Goal: Complete application form

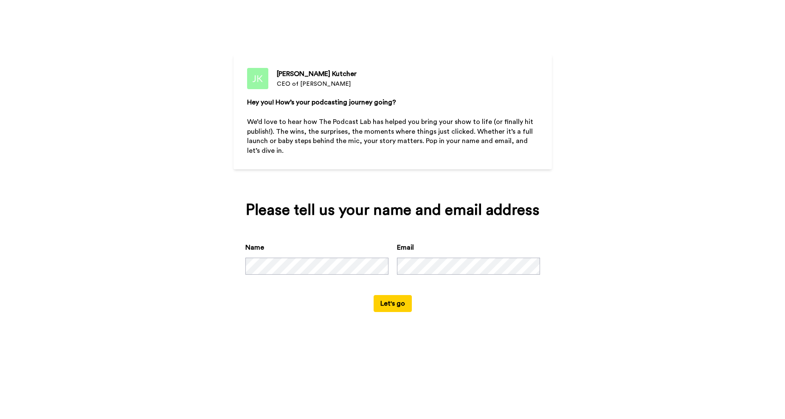
click at [390, 306] on button "Let's go" at bounding box center [392, 303] width 38 height 17
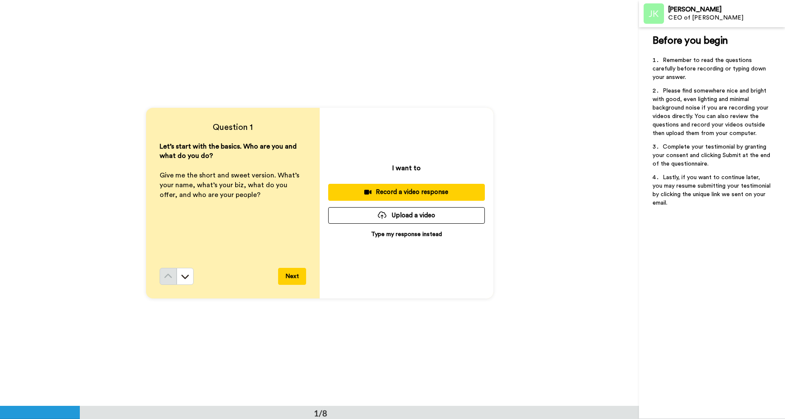
click at [400, 233] on p "Type my response instead" at bounding box center [406, 234] width 71 height 8
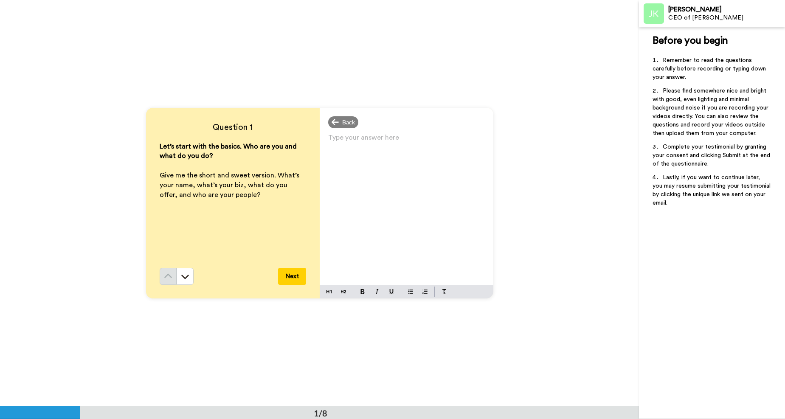
click at [331, 141] on p "Type your answer here ﻿" at bounding box center [406, 141] width 157 height 12
drag, startPoint x: 425, startPoint y: 163, endPoint x: 374, endPoint y: 167, distance: 51.1
click at [374, 167] on p "Hi! I'm [PERSON_NAME] a Certified High Performance Coach specializing in Life, …" at bounding box center [406, 153] width 157 height 36
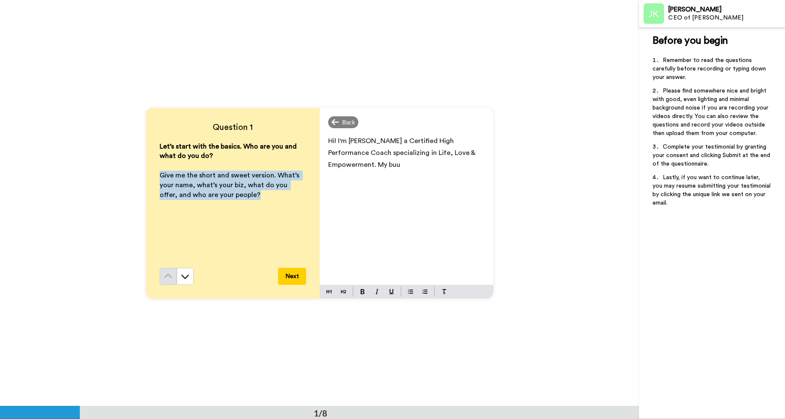
drag, startPoint x: 241, startPoint y: 196, endPoint x: 157, endPoint y: 179, distance: 84.9
click at [160, 178] on p "Give me the short and sweet version. What’s your name, what’s your biz, what do…" at bounding box center [233, 185] width 146 height 29
copy span "Give me the short and sweet version. What’s your name, what’s your biz, what do…"
drag, startPoint x: 405, startPoint y: 165, endPoint x: 375, endPoint y: 167, distance: 29.3
click at [375, 166] on p "Hi! I'm [PERSON_NAME] a Certified High Performance Coach specializing in Life, …" at bounding box center [406, 153] width 157 height 36
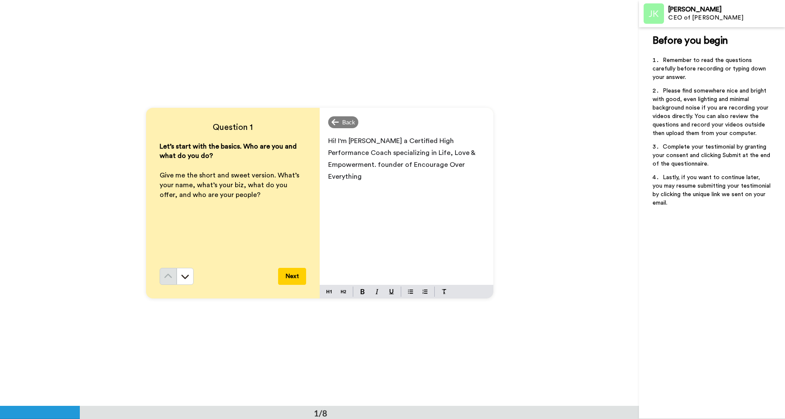
click at [375, 168] on span "Hi! I'm [PERSON_NAME] a Certified High Performance Coach specializing in Life, …" at bounding box center [402, 158] width 149 height 42
click at [359, 177] on p "Hi! I'm [PERSON_NAME] a Certified High Performance Coach specializing in Life, …" at bounding box center [406, 159] width 157 height 48
drag, startPoint x: 361, startPoint y: 177, endPoint x: 319, endPoint y: 143, distance: 54.3
click at [319, 143] on div "Hi! I'm [PERSON_NAME] a Certified High Performance Coach specializing in Life, …" at bounding box center [406, 208] width 174 height 153
copy span "Hi! I'm [PERSON_NAME] a Certified High Performance Coach specializing in Life, …"
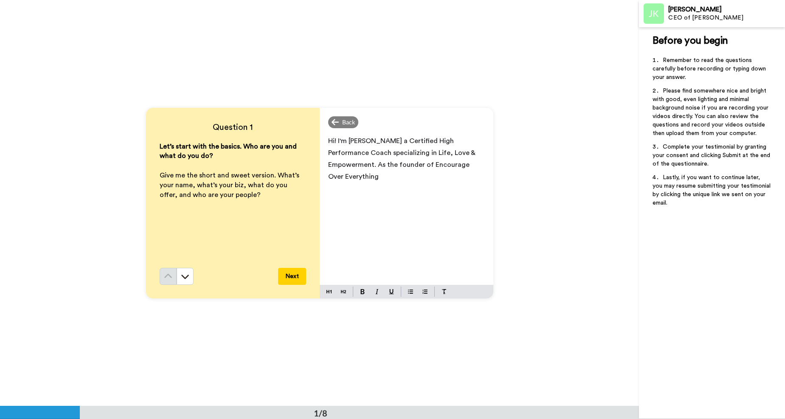
click at [367, 178] on p "Hi! I'm [PERSON_NAME] a Certified High Performance Coach specializing in Life, …" at bounding box center [406, 159] width 157 height 48
drag, startPoint x: 368, startPoint y: 179, endPoint x: 314, endPoint y: 139, distance: 67.4
click at [314, 139] on div "Question 1 Let’s start with the basics. Who are you and what do you do? ﻿ Give …" at bounding box center [319, 203] width 347 height 191
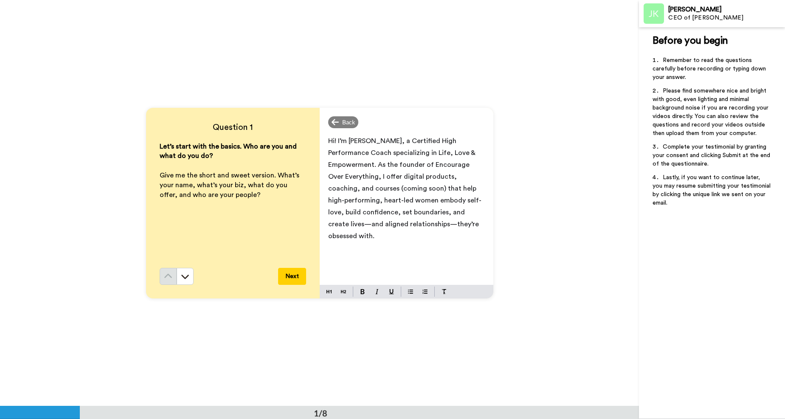
drag, startPoint x: 463, startPoint y: 223, endPoint x: 326, endPoint y: 142, distance: 159.0
click at [321, 141] on div "Hi! I’m [PERSON_NAME], a Certified High Performance Coach specializing in Life,…" at bounding box center [406, 208] width 174 height 153
click at [291, 273] on button "Next" at bounding box center [292, 276] width 28 height 17
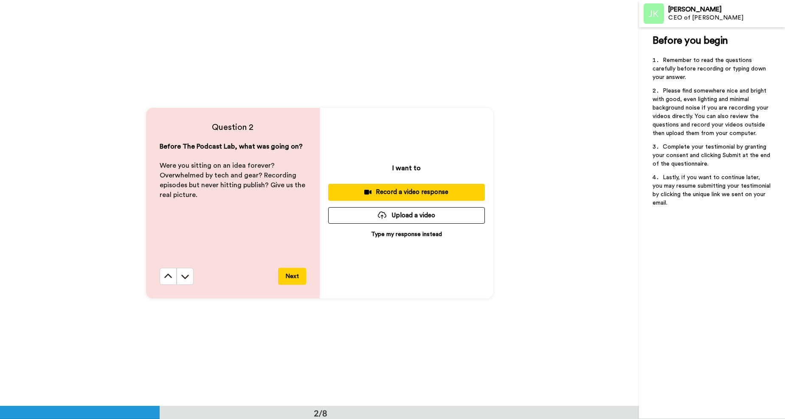
scroll to position [406, 0]
click at [411, 235] on p "Type my response instead" at bounding box center [406, 234] width 71 height 8
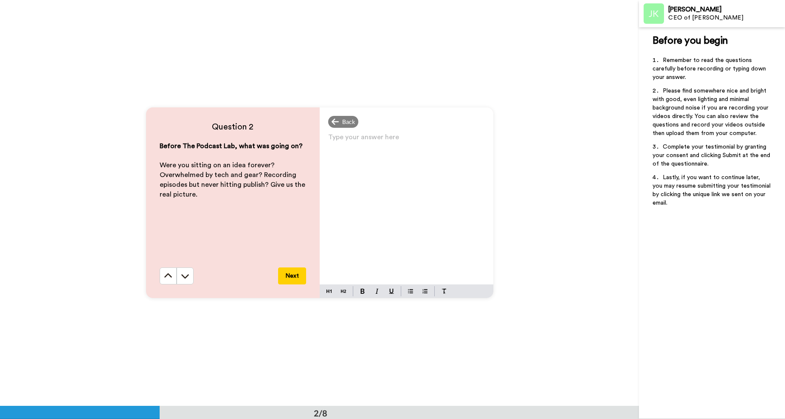
click at [340, 149] on div "Type your answer here ﻿" at bounding box center [406, 207] width 174 height 153
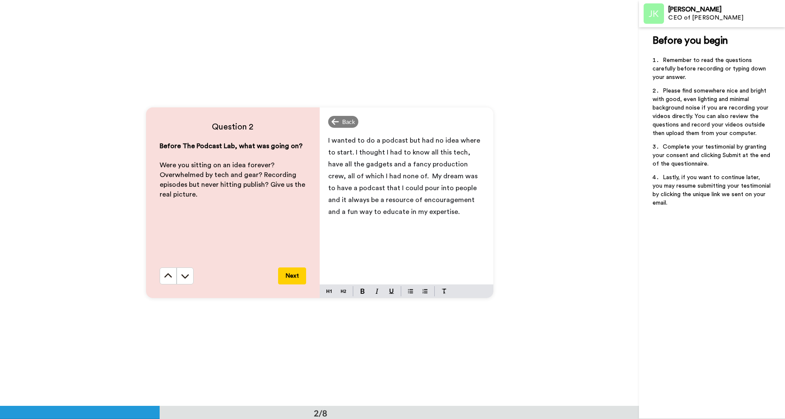
click at [393, 177] on span "I wanted to do a podcast but had no idea where to start. I thought I had to kno…" at bounding box center [405, 176] width 154 height 78
click at [328, 141] on span "I wanted to do a podcast but had no idea where to start. I thought I had to kno…" at bounding box center [406, 182] width 157 height 90
click at [328, 142] on span "I wanted to do a podcast but had no idea where to start. I thought I had to kno…" at bounding box center [406, 182] width 157 height 90
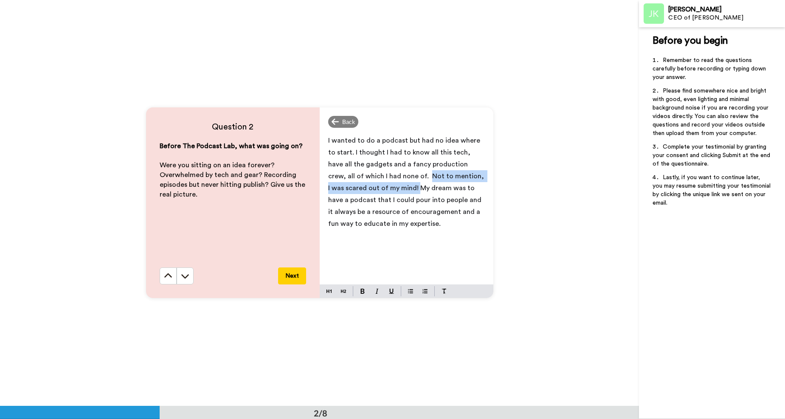
drag, startPoint x: 390, startPoint y: 177, endPoint x: 375, endPoint y: 188, distance: 19.4
click at [375, 188] on span "I wanted to do a podcast but had no idea where to start. I thought I had to kno…" at bounding box center [406, 182] width 157 height 90
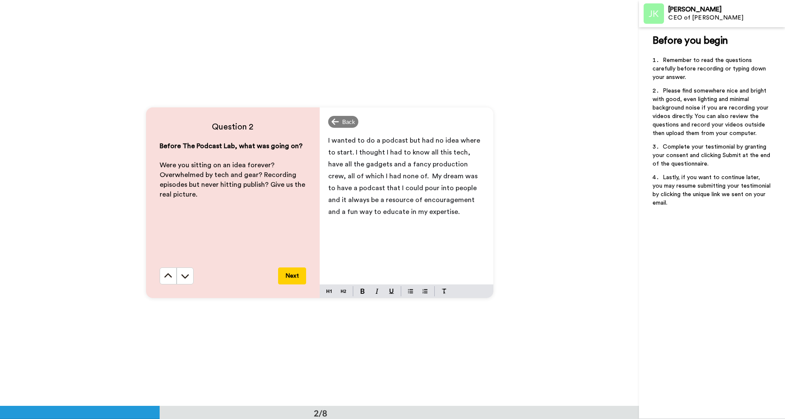
click at [414, 210] on p "I wanted to do a podcast but had no idea where to start. I thought I had to kno…" at bounding box center [406, 175] width 157 height 83
click at [393, 226] on span "I wanted to do a podcast but had no idea where to start. I thought I had to kno…" at bounding box center [406, 182] width 156 height 90
click at [289, 277] on button "Next" at bounding box center [292, 275] width 28 height 17
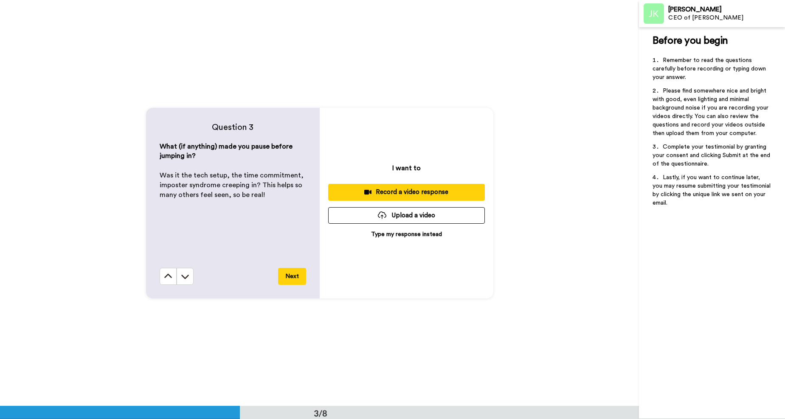
scroll to position [812, 0]
click at [407, 235] on p "Type my response instead" at bounding box center [406, 234] width 71 height 8
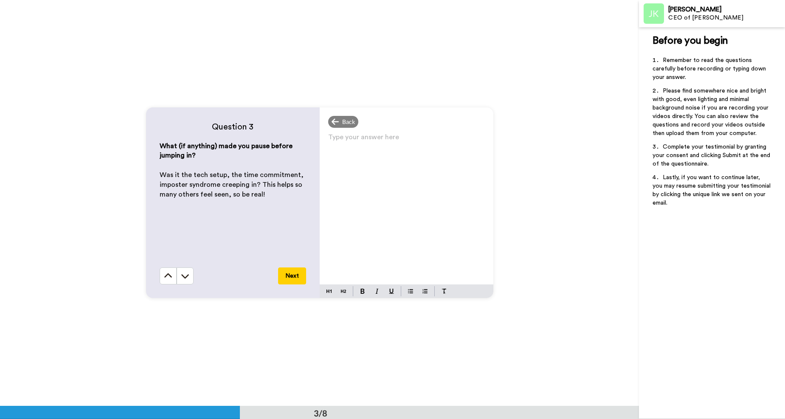
click at [340, 143] on p "Type your answer here ﻿" at bounding box center [406, 140] width 157 height 12
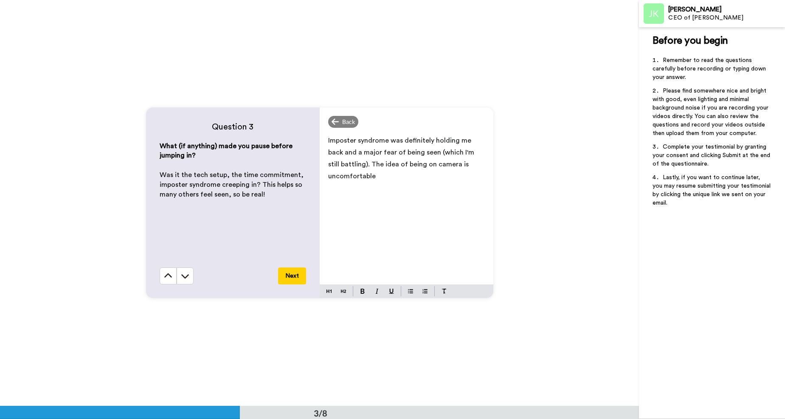
click at [456, 166] on p "Imposter syndrome was definitely holding me back and a major fear of being seen…" at bounding box center [406, 158] width 157 height 48
click at [381, 179] on p "Imposter syndrome was definitely holding me back and a major fear of being seen…" at bounding box center [406, 158] width 157 height 48
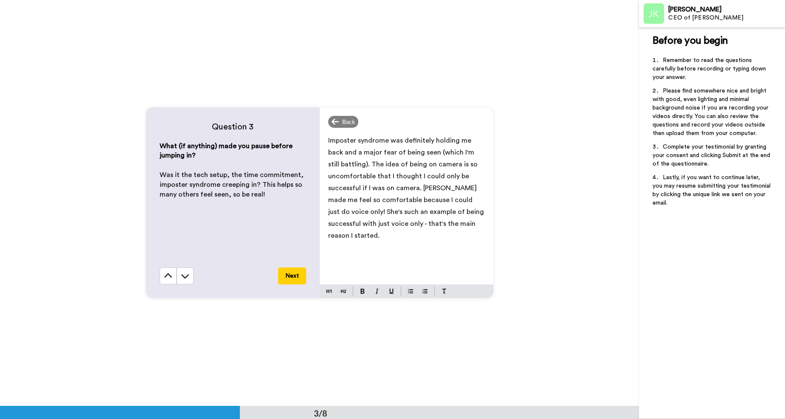
click at [286, 277] on button "Next" at bounding box center [292, 275] width 28 height 17
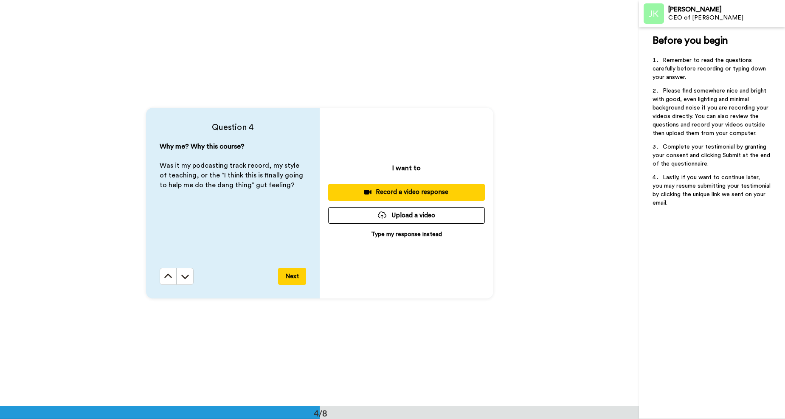
scroll to position [1217, 0]
click at [429, 235] on p "Type my response instead" at bounding box center [406, 234] width 71 height 8
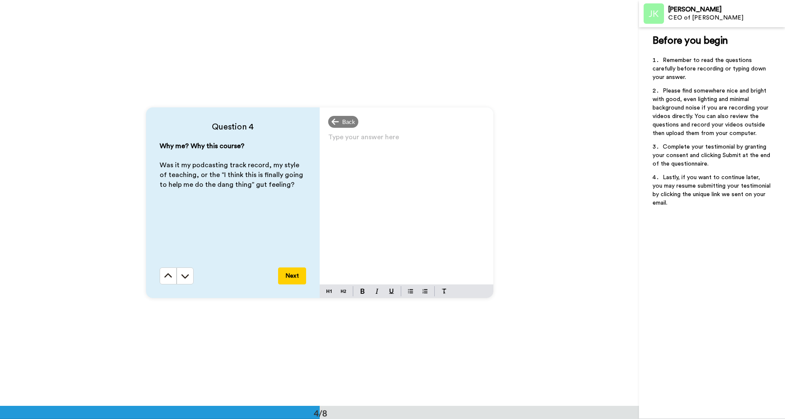
click at [348, 165] on div "Type your answer here ﻿" at bounding box center [406, 207] width 174 height 153
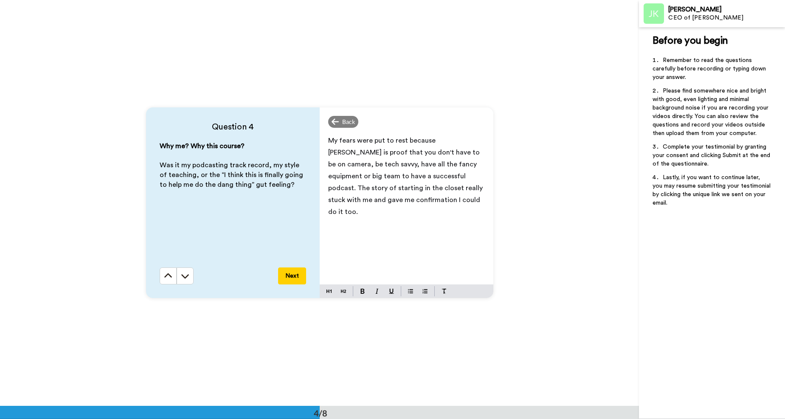
click at [415, 202] on span "My fears were put to rest because [PERSON_NAME] is proof that you don't have to…" at bounding box center [406, 176] width 156 height 78
click at [444, 202] on span "My fears were put to rest because [PERSON_NAME] is proof that you don't have to…" at bounding box center [406, 176] width 156 height 78
click at [481, 201] on span "My fears were put to rest because [PERSON_NAME] is proof that you don't have to…" at bounding box center [406, 176] width 156 height 78
click at [290, 276] on button "Next" at bounding box center [292, 275] width 28 height 17
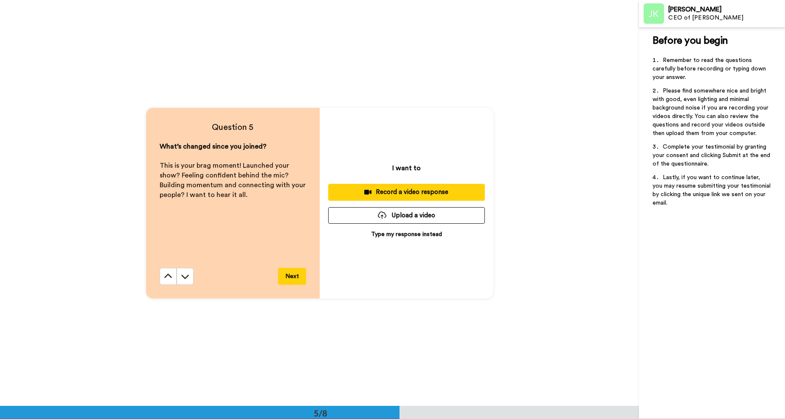
scroll to position [1623, 0]
click at [414, 235] on p "Type my response instead" at bounding box center [406, 234] width 71 height 8
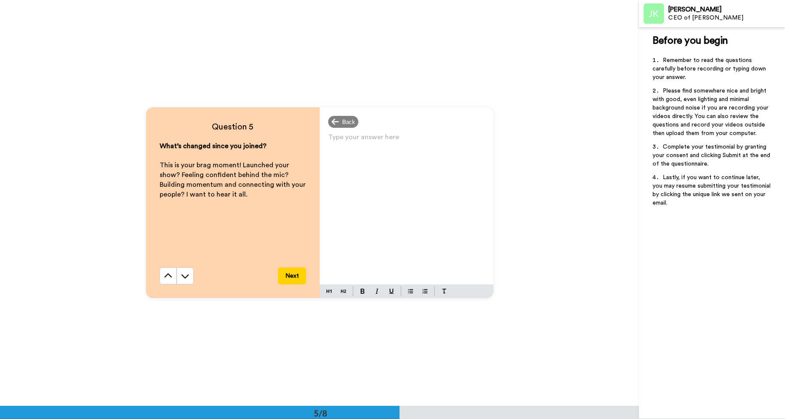
click at [331, 146] on p "Type your answer here ﻿" at bounding box center [406, 140] width 157 height 12
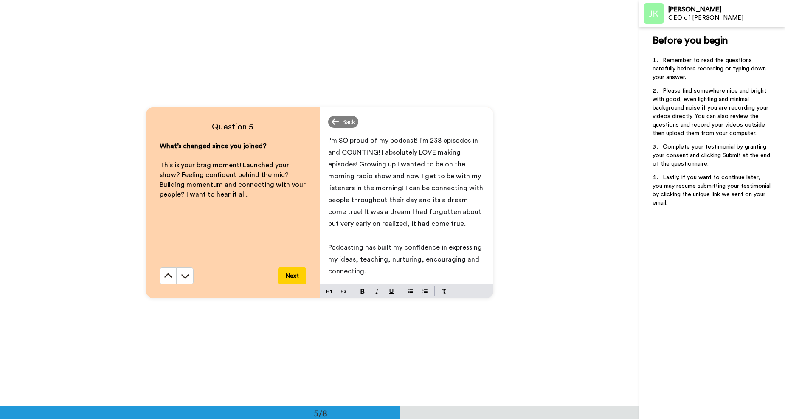
click at [295, 275] on button "Next" at bounding box center [292, 275] width 28 height 17
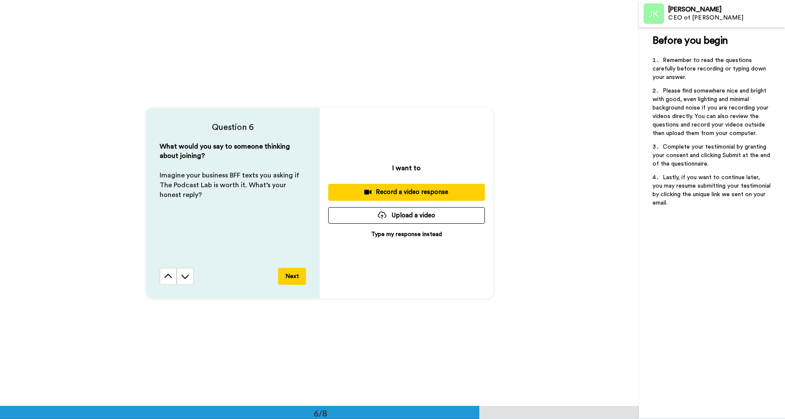
scroll to position [2029, 0]
click at [422, 236] on p "Type my response instead" at bounding box center [406, 234] width 71 height 8
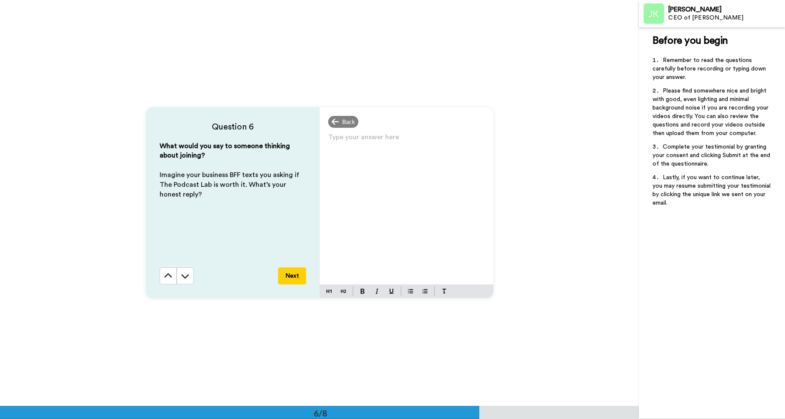
click at [330, 140] on p "Type your answer here ﻿" at bounding box center [406, 140] width 157 height 12
drag, startPoint x: 390, startPoint y: 140, endPoint x: 443, endPoint y: 139, distance: 53.0
click at [443, 139] on span "OMGEEE!!!!! Friend! You HAVE to do it! This is the best way to" at bounding box center [405, 146] width 154 height 19
drag, startPoint x: 366, startPoint y: 154, endPoint x: 384, endPoint y: 153, distance: 17.4
click at [384, 153] on span "OMGEEE!!!!! Friend! It's time to be like Nike and JUST DO IT! This is the best …" at bounding box center [402, 146] width 148 height 19
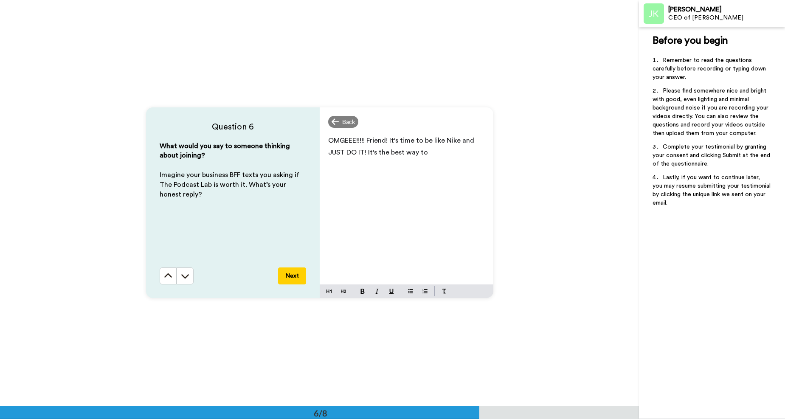
click at [431, 153] on p "OMGEEE!!!!! Friend! It's time to be like Nike and JUST DO IT! It's the best way…" at bounding box center [406, 146] width 157 height 24
click at [403, 154] on span "OMGEEE!!!!! Friend! It's time to be like Nike and JUST DO IT! It's the best way…" at bounding box center [402, 146] width 148 height 19
click at [349, 168] on span "OMGEEE!!!!! Friend! It's time to be like Nike and JUST DO IT! It's the best and…" at bounding box center [403, 152] width 151 height 31
click at [353, 166] on span "OMGEEE!!!!! Friend! It's time to be like Nike and JUST DO IT! It's the best and…" at bounding box center [403, 158] width 151 height 42
click at [351, 167] on span "OMGEEE!!!!! Friend! It's time to be like Nike and JUST DO IT! It's the best and…" at bounding box center [403, 158] width 151 height 42
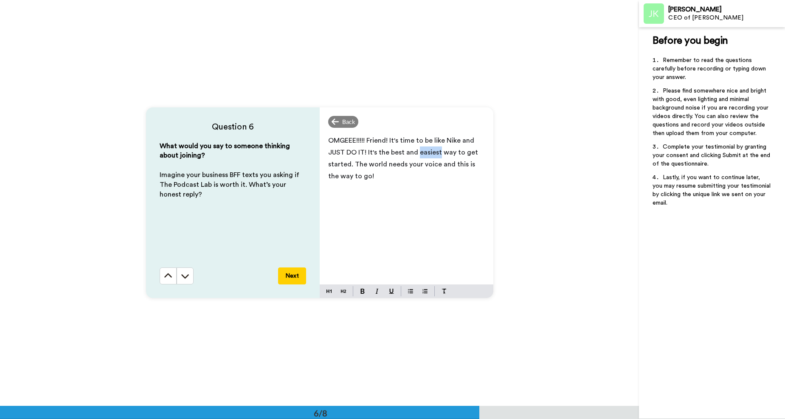
drag, startPoint x: 416, startPoint y: 153, endPoint x: 436, endPoint y: 152, distance: 20.0
click at [436, 152] on span "OMGEEE!!!!! Friend! It's time to be like Nike and JUST DO IT! It's the best and…" at bounding box center [403, 158] width 151 height 42
click at [360, 291] on img at bounding box center [362, 291] width 4 height 5
click at [350, 165] on span "way to get started. The world needs your voice and this is the way to go!" at bounding box center [402, 164] width 149 height 31
drag, startPoint x: 404, startPoint y: 166, endPoint x: 433, endPoint y: 163, distance: 29.5
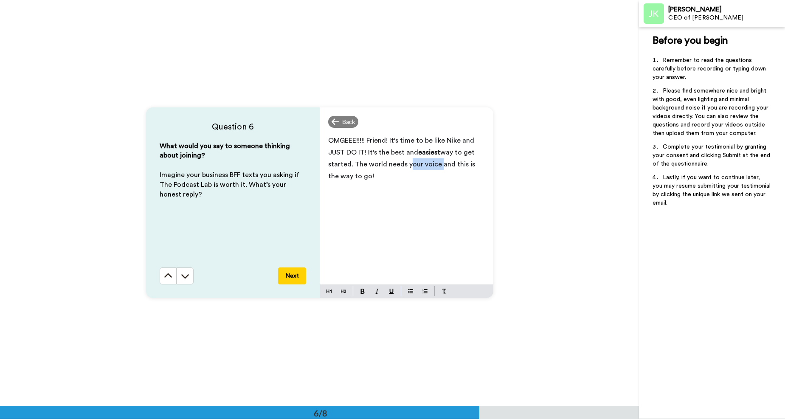
click at [433, 163] on span "way to get started. The world needs your voice and this is the way to go!" at bounding box center [402, 164] width 149 height 31
click at [349, 165] on span "way to get started. The world needs YOUR VOICE and this is the way to go!" at bounding box center [406, 164] width 156 height 31
click at [351, 166] on span "way to get started. This is the best investment you can make into yourself. The…" at bounding box center [406, 170] width 157 height 42
click at [363, 177] on span "way to get started. This is the best investment you can make into yourself. The…" at bounding box center [406, 170] width 157 height 42
click at [351, 164] on span "way to get started. This is the best investment you can make into yourself, you…" at bounding box center [406, 170] width 157 height 42
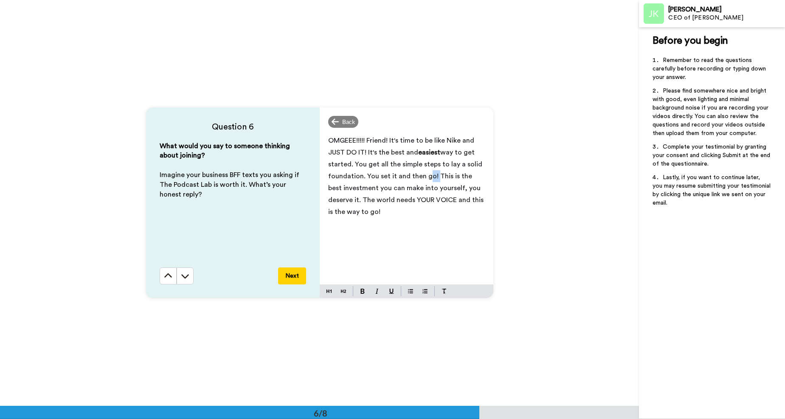
drag, startPoint x: 430, startPoint y: 177, endPoint x: 420, endPoint y: 177, distance: 9.8
click at [420, 177] on span "way to get started. You get all the simple steps to lay a solid foundation. You…" at bounding box center [406, 182] width 157 height 66
click at [291, 275] on button "Next" at bounding box center [292, 275] width 28 height 17
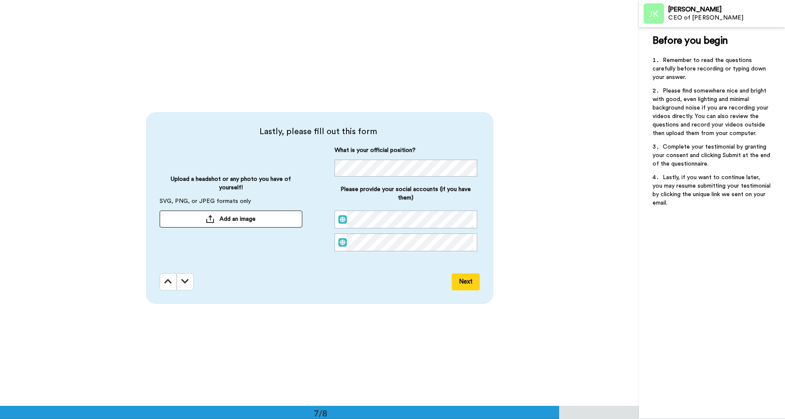
scroll to position [2434, 0]
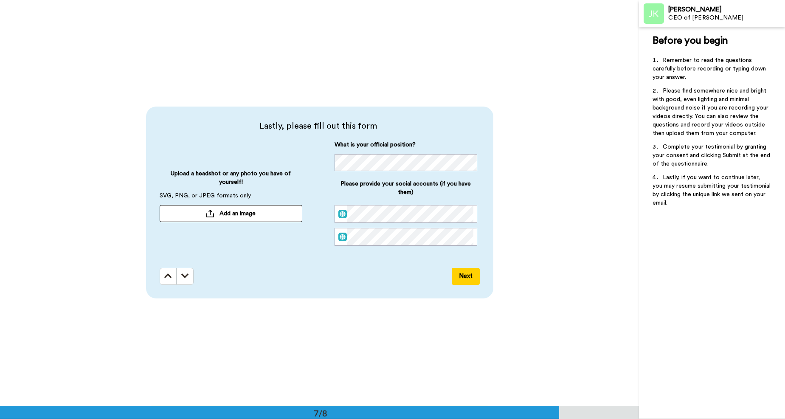
click at [270, 207] on button "Add an image" at bounding box center [231, 213] width 143 height 17
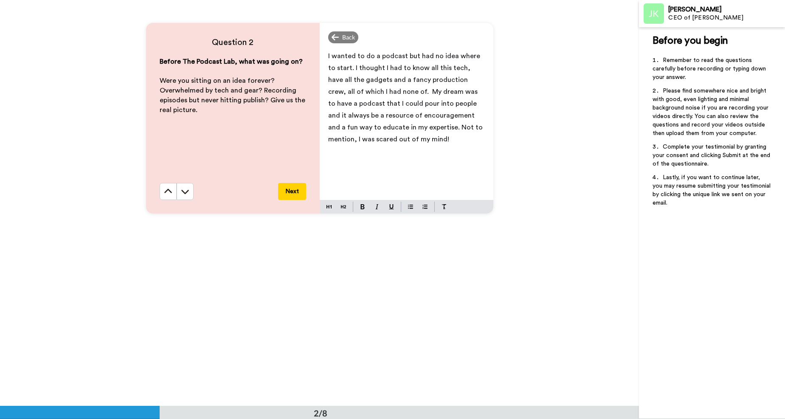
scroll to position [490, 0]
click at [330, 56] on span "I wanted to do a podcast but had no idea where to start. I thought I had to kno…" at bounding box center [406, 98] width 156 height 90
drag, startPoint x: 446, startPoint y: 56, endPoint x: 465, endPoint y: 56, distance: 19.1
click at [465, 56] on span "I'm not a social media person and while all the guru's say you have to be wante…" at bounding box center [407, 110] width 158 height 114
click at [405, 67] on span "I'm not a social media person and while so many guru's say you have to be wante…" at bounding box center [407, 110] width 158 height 114
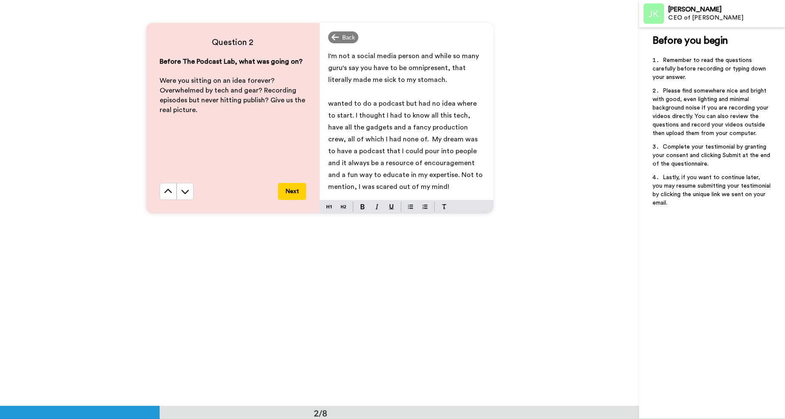
click at [458, 68] on span "I'm not a social media person and while so many guru's say you have to be omnip…" at bounding box center [404, 68] width 152 height 31
click at [328, 106] on span "wanted to do a podcast but had no idea where to start. I thought I had to know …" at bounding box center [406, 145] width 156 height 90
drag, startPoint x: 368, startPoint y: 116, endPoint x: 398, endPoint y: 115, distance: 30.2
click at [398, 115] on span "I felt most aligned with a podcast and really wanted to do a podcast but had no…" at bounding box center [406, 151] width 156 height 102
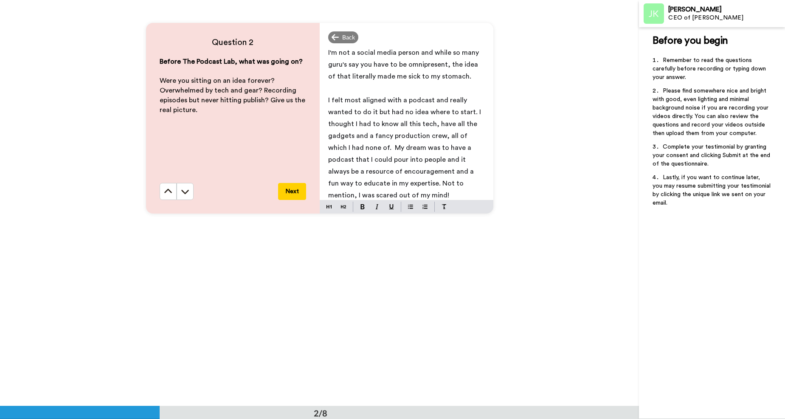
scroll to position [8, 0]
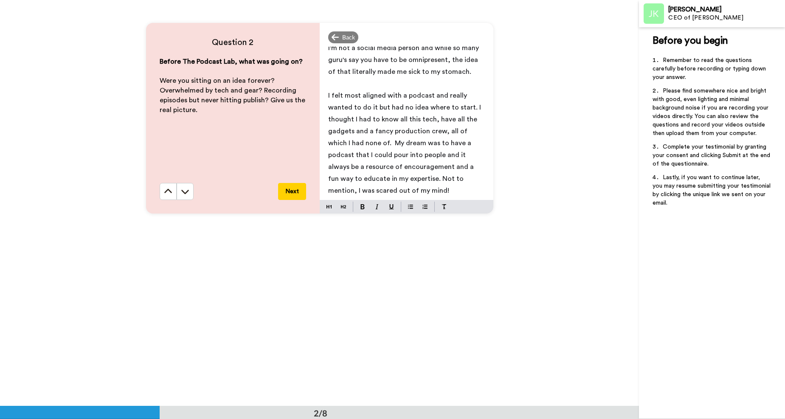
click at [372, 144] on span "I felt most aligned with a podcast and really wanted to do it but had no idea w…" at bounding box center [405, 143] width 154 height 102
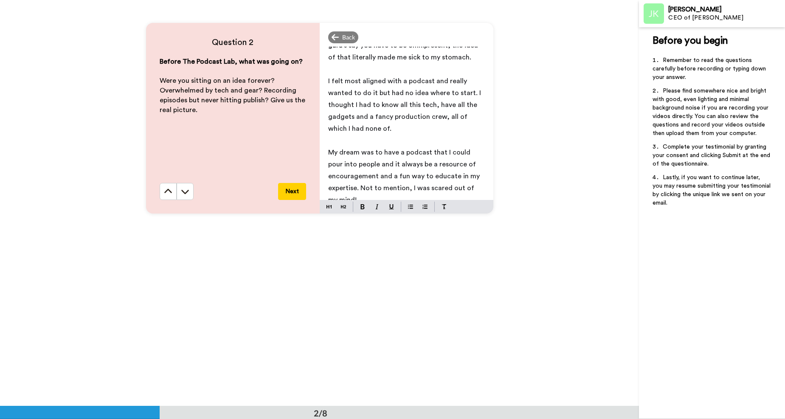
scroll to position [32, 0]
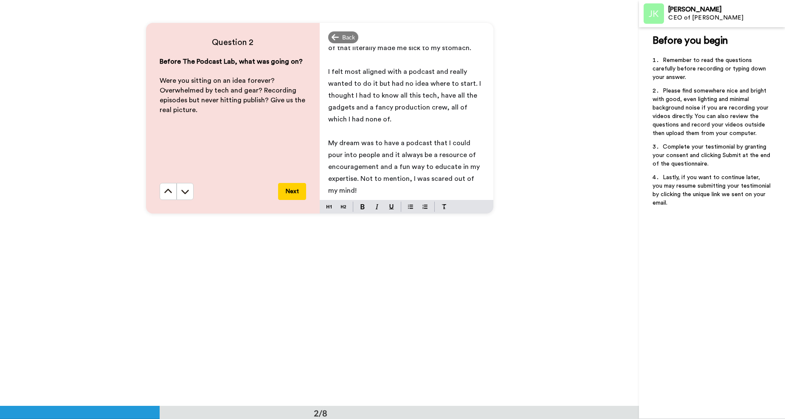
click at [391, 155] on span "My dream was to have a podcast that I could pour into people and it always be a…" at bounding box center [404, 167] width 153 height 54
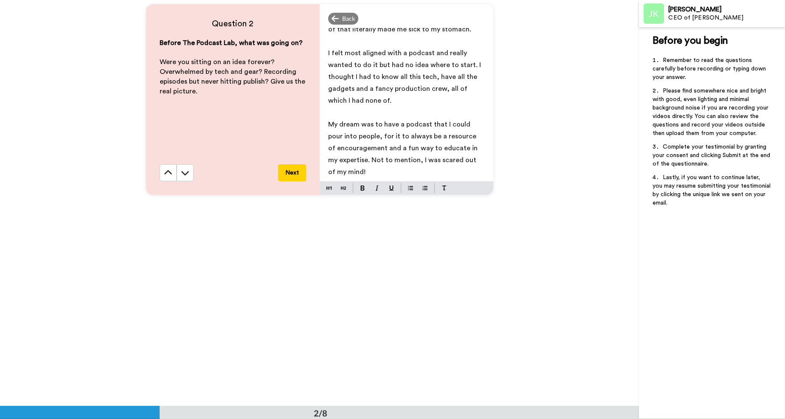
click at [359, 160] on span "My dream was to have a podcast that I could pour into people, for it to always …" at bounding box center [403, 148] width 151 height 54
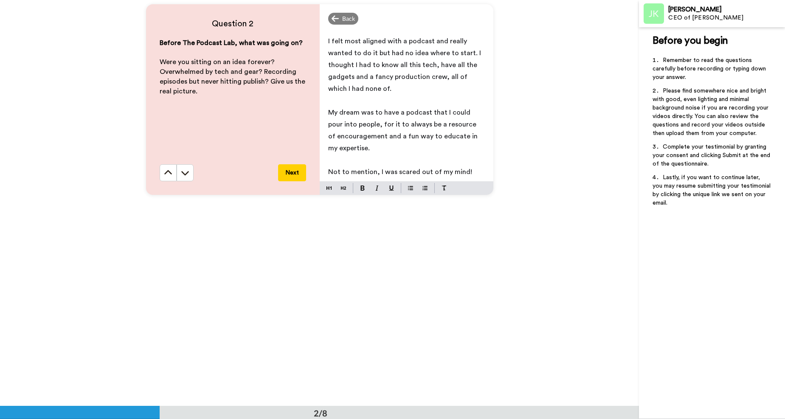
click at [462, 173] on span "Not to mention, I was scared out of my mind!" at bounding box center [400, 171] width 144 height 7
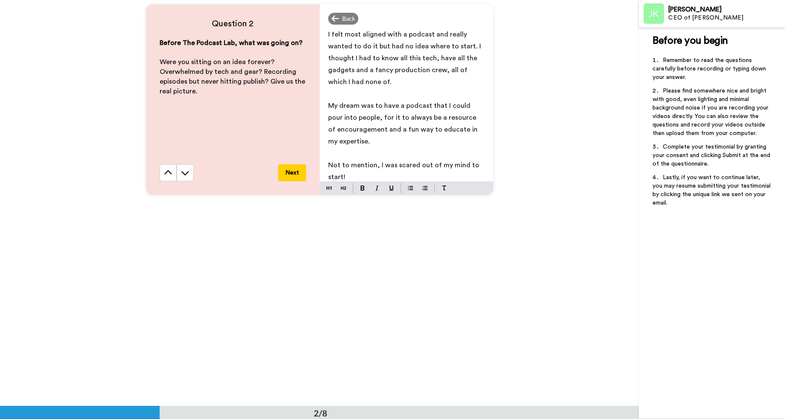
drag, startPoint x: 349, startPoint y: 175, endPoint x: 319, endPoint y: 167, distance: 31.3
click at [319, 167] on div "I'm not a social media person and while so many guru's say you have to be omnip…" at bounding box center [406, 104] width 174 height 153
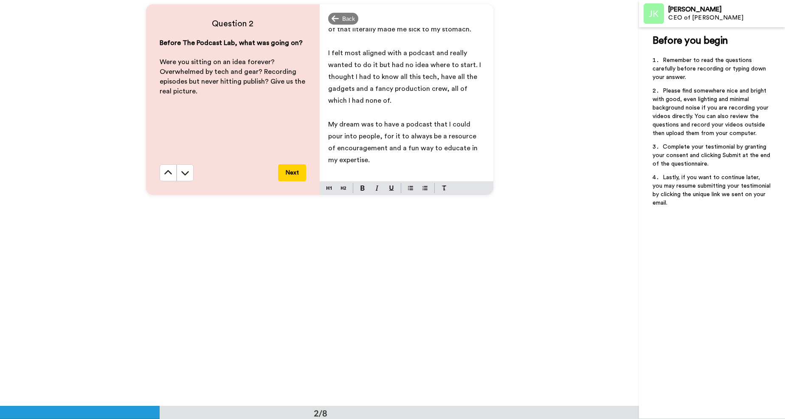
scroll to position [20, 0]
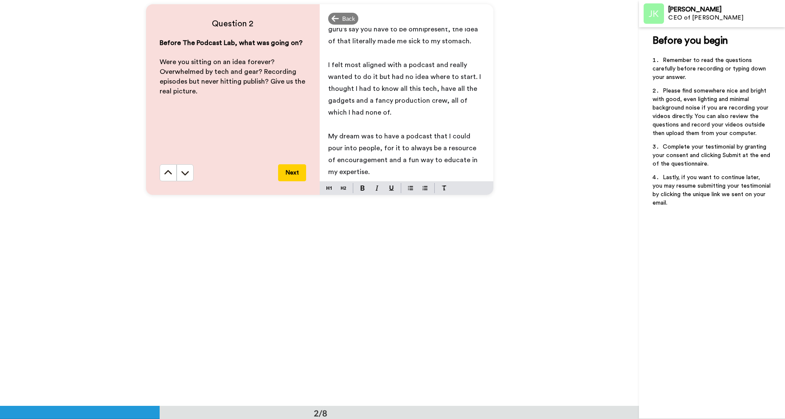
click at [389, 115] on p "I felt most aligned with a podcast and really wanted to do it but had no idea w…" at bounding box center [406, 88] width 157 height 59
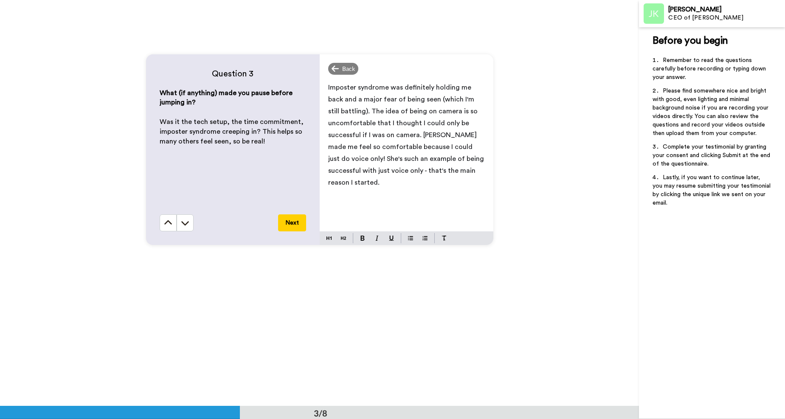
scroll to position [865, 0]
drag, startPoint x: 345, startPoint y: 100, endPoint x: 362, endPoint y: 98, distance: 17.0
click at [362, 98] on span "Imposter syndrome was definitely holding me back and a major fear of being seen…" at bounding box center [406, 135] width 157 height 102
click at [354, 112] on span "Imposter syndrome was definitely holding me back and a MAJOR fear of being seen…" at bounding box center [406, 135] width 157 height 102
click at [464, 169] on p "Imposter syndrome was definitely holding me back and a MAJOR fear of being seen…" at bounding box center [406, 134] width 157 height 107
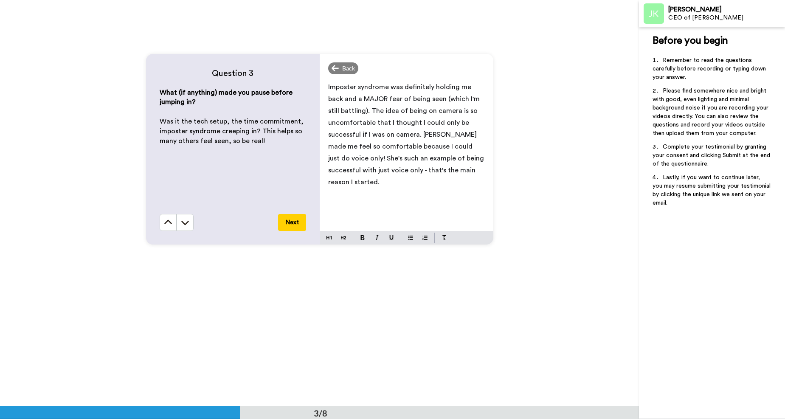
click at [418, 136] on span "Imposter syndrome was definitely holding me back and a MAJOR fear of being seen…" at bounding box center [406, 135] width 157 height 102
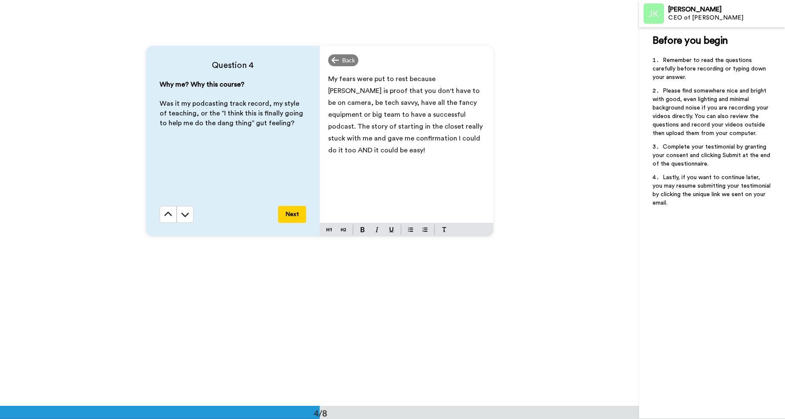
scroll to position [1280, 0]
click at [387, 114] on span "My fears were put to rest because [PERSON_NAME] is proof that you don't have to…" at bounding box center [406, 113] width 156 height 78
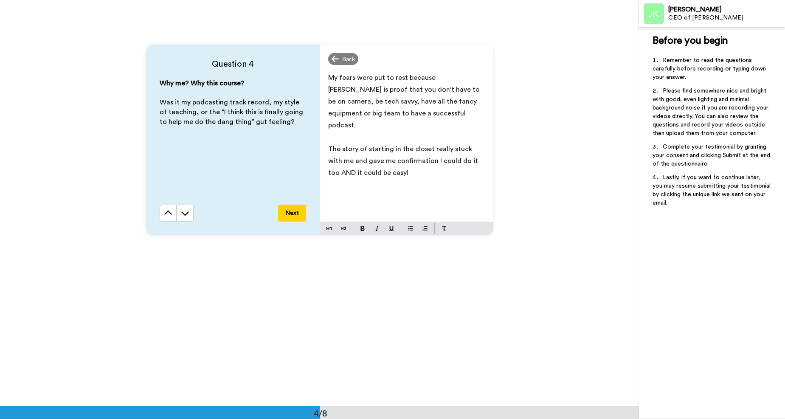
click at [400, 161] on p "The story of starting in the closet really stuck with me and gave me confirmati…" at bounding box center [406, 161] width 157 height 36
click at [446, 193] on span "I realized I didn't have to be perfect and have all this stuff to start and ser…" at bounding box center [404, 202] width 153 height 19
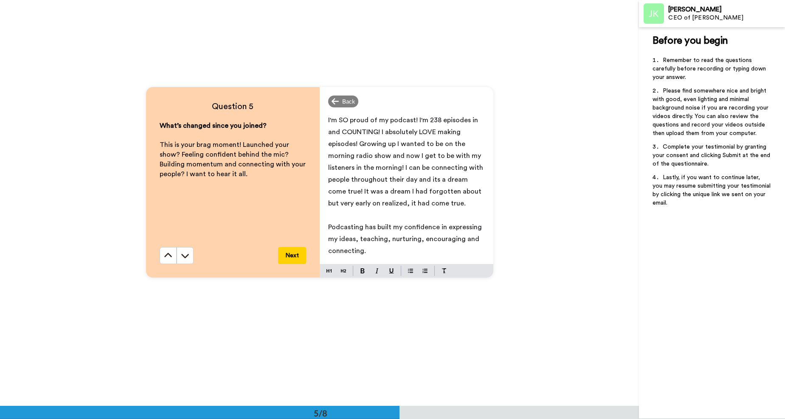
scroll to position [1643, 0]
click at [358, 145] on span "I'm SO proud of my podcast! I'm 238 episodes in and COUNTING! I absolutely LOVE…" at bounding box center [406, 162] width 157 height 90
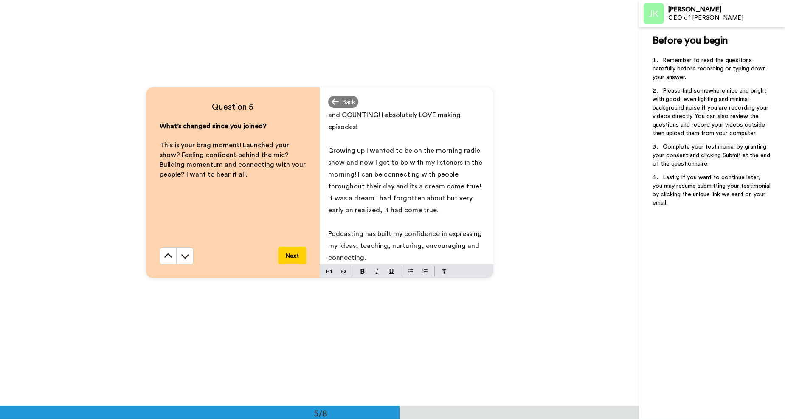
scroll to position [20, 0]
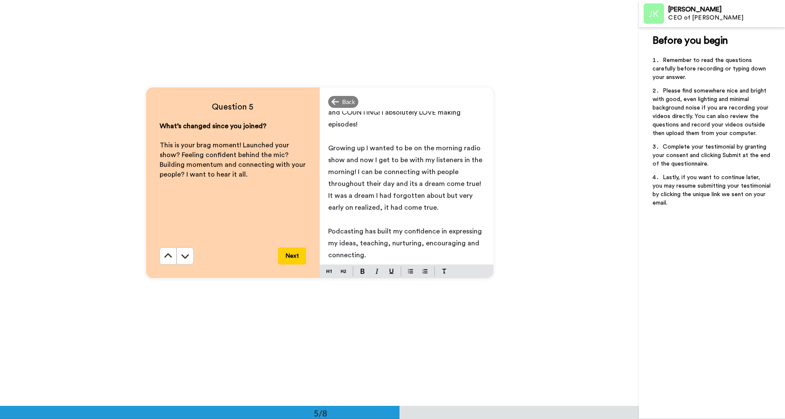
click at [415, 185] on span "Growing up I wanted to be on the morning radio show and now I get to be with my…" at bounding box center [406, 178] width 156 height 66
drag, startPoint x: 361, startPoint y: 197, endPoint x: 379, endPoint y: 196, distance: 18.7
click at [379, 196] on span "Growing up I wanted to be on the morning radio show and now I get to be with my…" at bounding box center [406, 178] width 156 height 66
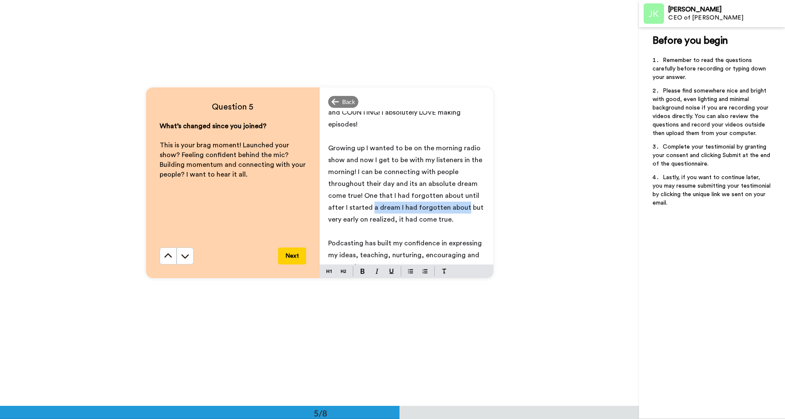
drag, startPoint x: 370, startPoint y: 208, endPoint x: 460, endPoint y: 210, distance: 90.4
click at [460, 210] on span "Growing up I wanted to be on the morning radio show and now I get to be with my…" at bounding box center [406, 184] width 157 height 78
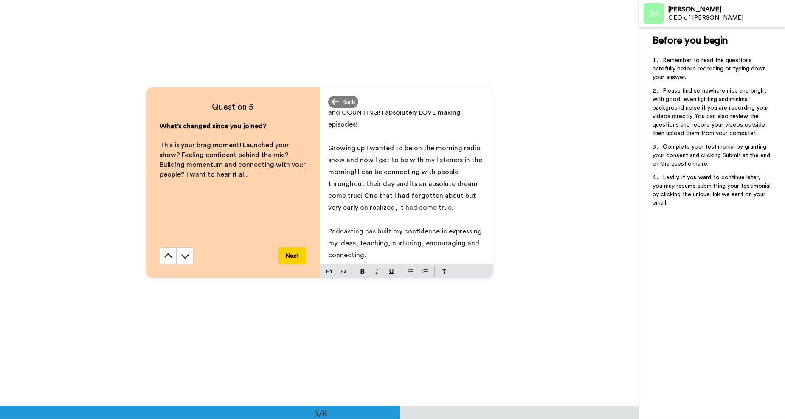
click at [454, 209] on p "Growing up I wanted to be on the morning radio show and now I get to be with my…" at bounding box center [406, 177] width 157 height 71
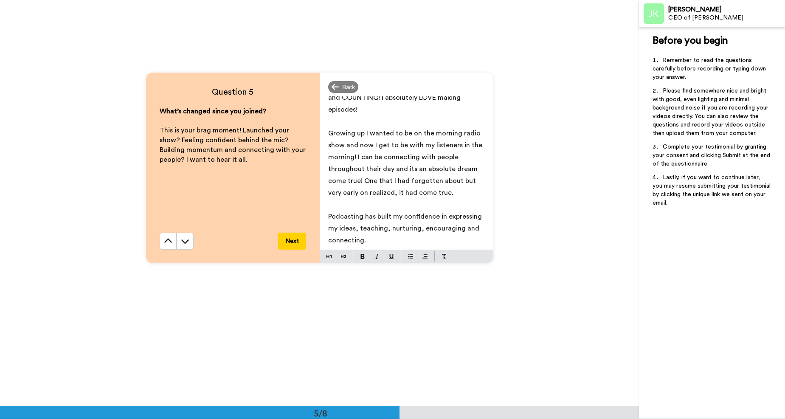
scroll to position [1672, 0]
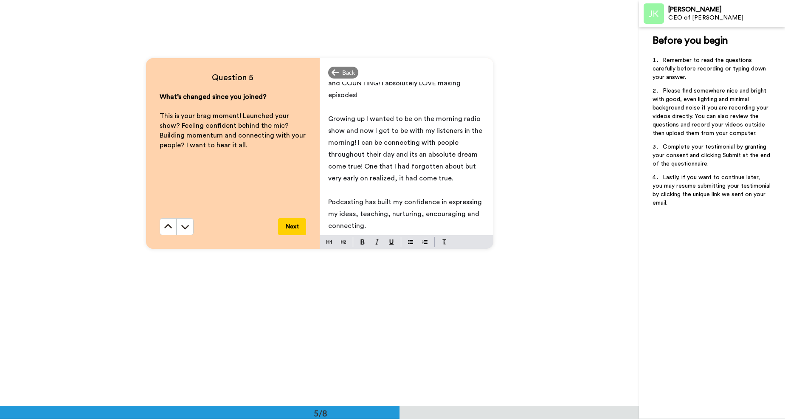
click at [359, 227] on span "Podcasting has built my confidence in expressing my ideas, teaching, nurturing,…" at bounding box center [405, 214] width 155 height 31
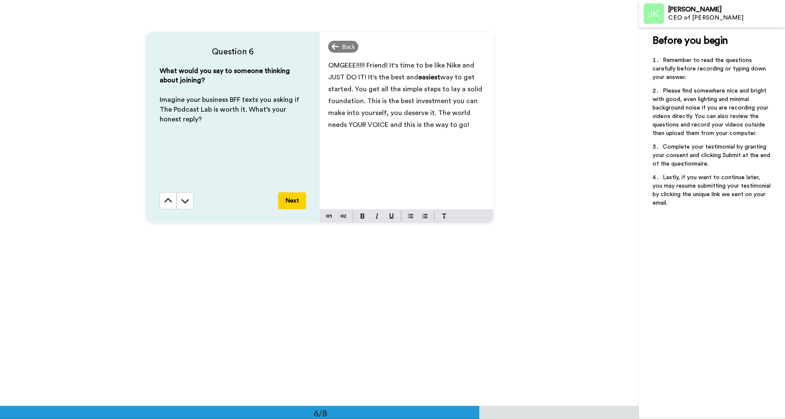
scroll to position [2104, 0]
click at [358, 100] on span "way to get started. You get all the simple steps to lay a solid foundation. Thi…" at bounding box center [406, 101] width 156 height 54
drag, startPoint x: 326, startPoint y: 127, endPoint x: 350, endPoint y: 125, distance: 23.5
click at [350, 125] on span "way to get started. You get all the simple steps to lay a solid foundation, to …" at bounding box center [406, 107] width 156 height 66
click at [360, 216] on img at bounding box center [362, 215] width 4 height 5
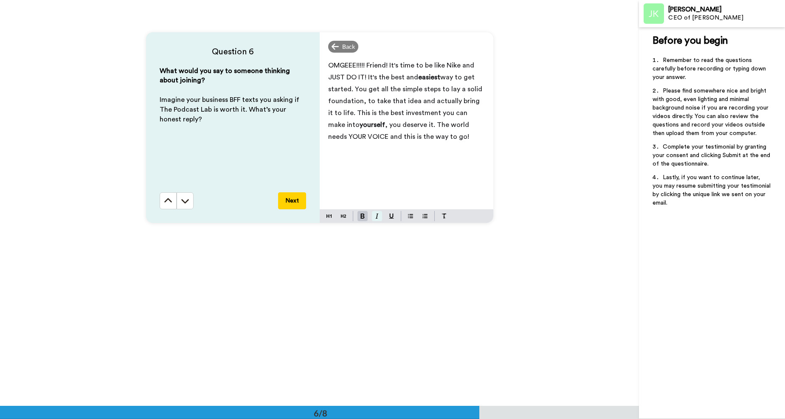
click at [375, 218] on img at bounding box center [376, 215] width 3 height 5
click at [386, 216] on button at bounding box center [391, 216] width 10 height 10
click at [426, 136] on span ", you deserve it. The world needs YOUR VOICE and this is the way to go!" at bounding box center [398, 130] width 141 height 19
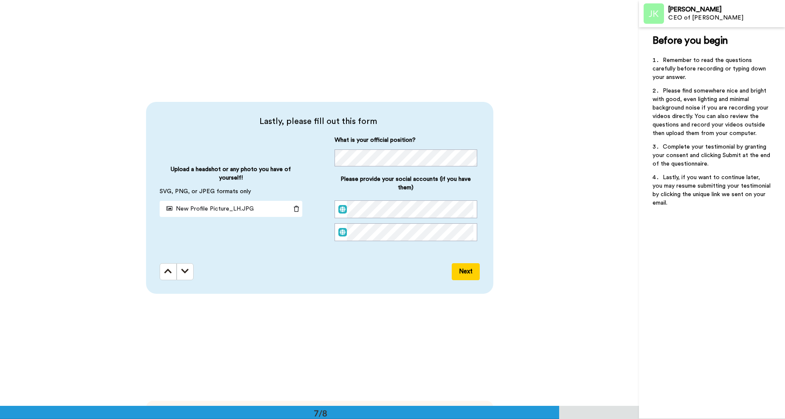
scroll to position [2441, 0]
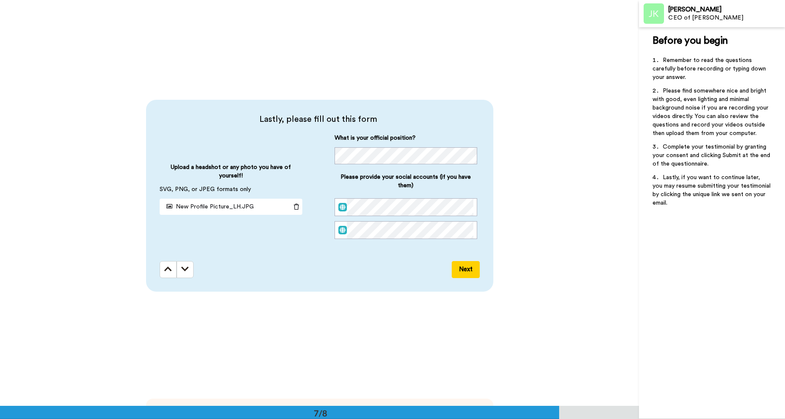
click at [469, 272] on button "Next" at bounding box center [465, 269] width 28 height 17
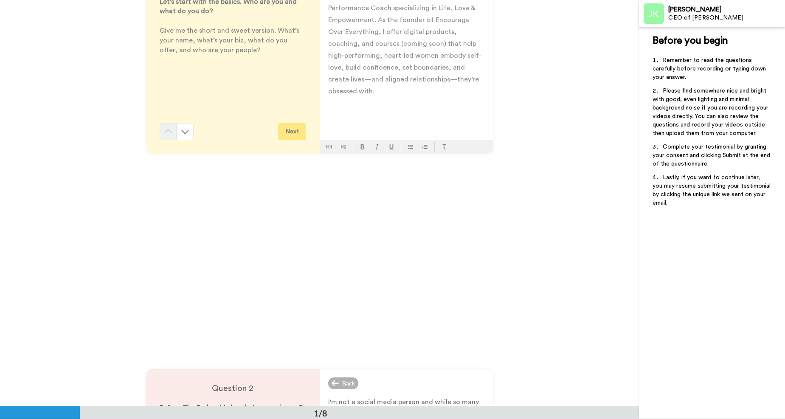
scroll to position [0, 0]
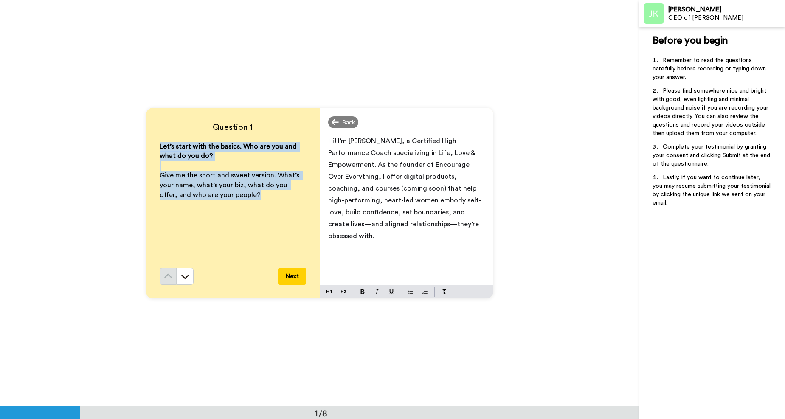
drag, startPoint x: 154, startPoint y: 144, endPoint x: 252, endPoint y: 198, distance: 111.3
click at [252, 198] on div "Question 1 Let’s start with the basics. Who are you and what do you do? ﻿ Give …" at bounding box center [233, 203] width 174 height 191
copy div "Let’s start with the basics. Who are you and what do you do? ﻿ Give me the shor…"
drag, startPoint x: 327, startPoint y: 143, endPoint x: 463, endPoint y: 221, distance: 157.2
click at [463, 221] on span "Hi! I’m [PERSON_NAME], a Certified High Performance Coach specializing in Life,…" at bounding box center [404, 188] width 153 height 102
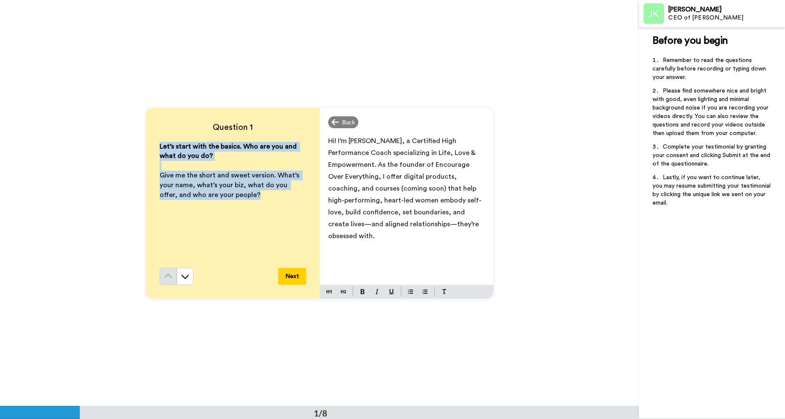
copy span "Hi! I’m [PERSON_NAME], a Certified High Performance Coach specializing in Life,…"
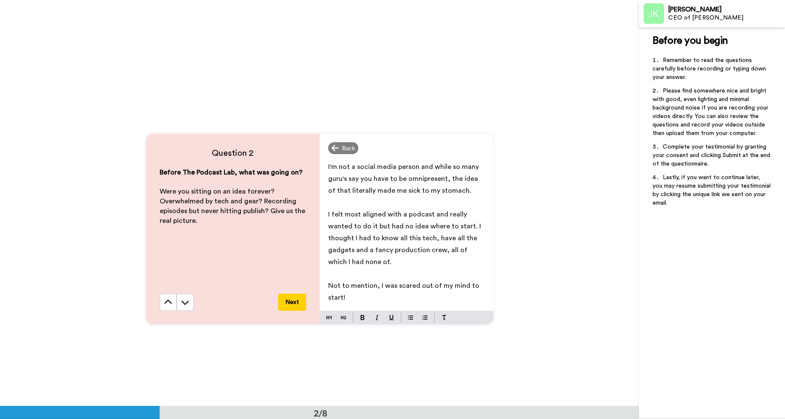
scroll to position [384, 0]
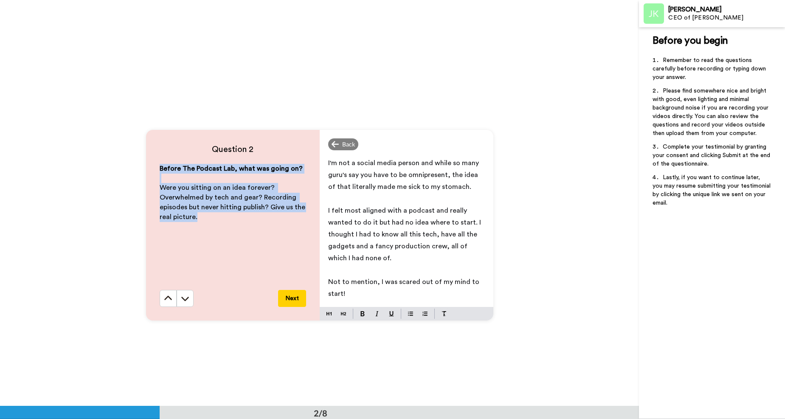
drag, startPoint x: 158, startPoint y: 170, endPoint x: 210, endPoint y: 221, distance: 72.6
click at [210, 221] on div "Before The Podcast Lab, what was going on? ﻿ Were you sitting on an idea foreve…" at bounding box center [233, 227] width 146 height 126
copy div "Before The Podcast Lab, what was going on? ﻿ Were you sitting on an idea foreve…"
drag, startPoint x: 325, startPoint y: 164, endPoint x: 402, endPoint y: 292, distance: 148.8
click at [402, 292] on div "I'm not a social media person and while so many guru's say you have to be omnip…" at bounding box center [406, 230] width 174 height 153
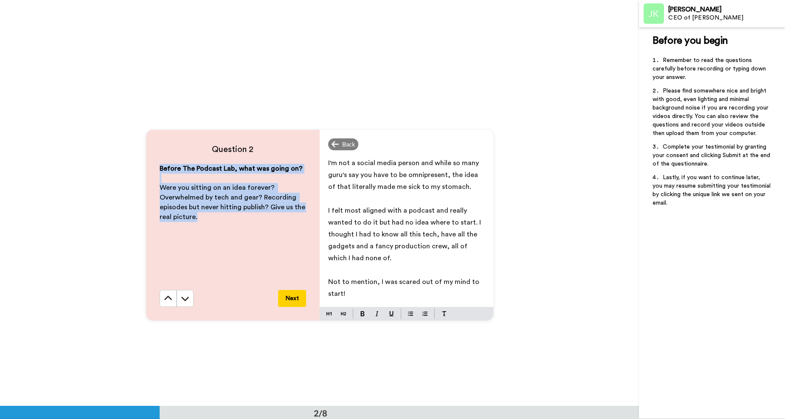
copy div "I'm not a social media person and while so many guru's say you have to be omnip…"
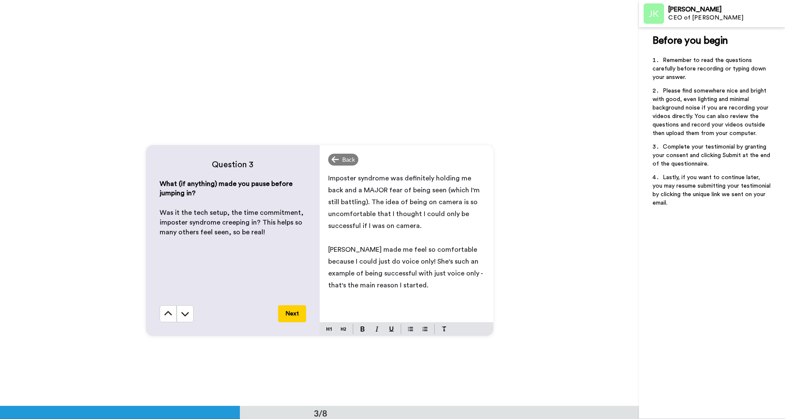
scroll to position [785, 0]
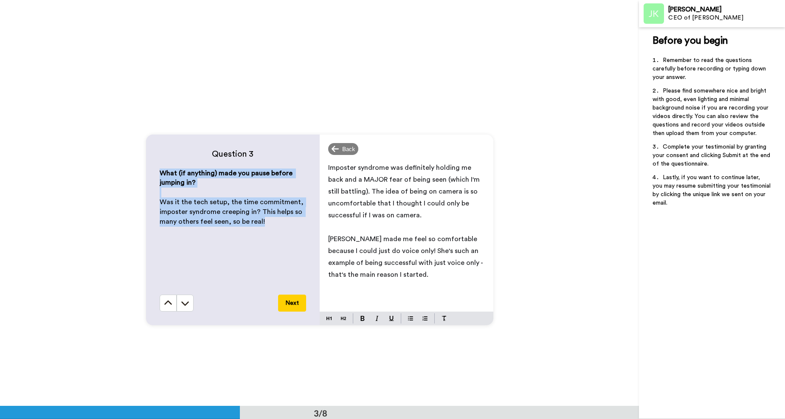
drag, startPoint x: 159, startPoint y: 173, endPoint x: 277, endPoint y: 233, distance: 132.4
click at [277, 233] on div "What (if anything) made you pause before jumping in? ﻿ Was it the tech setup, t…" at bounding box center [233, 231] width 146 height 126
copy div "What (if anything) made you pause before jumping in? ﻿ Was it the tech setup, t…"
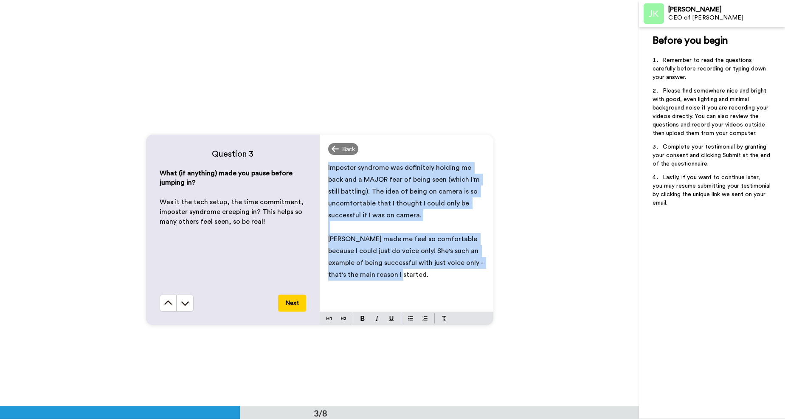
drag, startPoint x: 324, startPoint y: 168, endPoint x: 445, endPoint y: 301, distance: 179.6
click at [445, 301] on div "Imposter syndrome was definitely holding me back and a MAJOR fear of being seen…" at bounding box center [406, 234] width 174 height 153
copy div "Imposter syndrome was definitely holding me back and a MAJOR fear of being seen…"
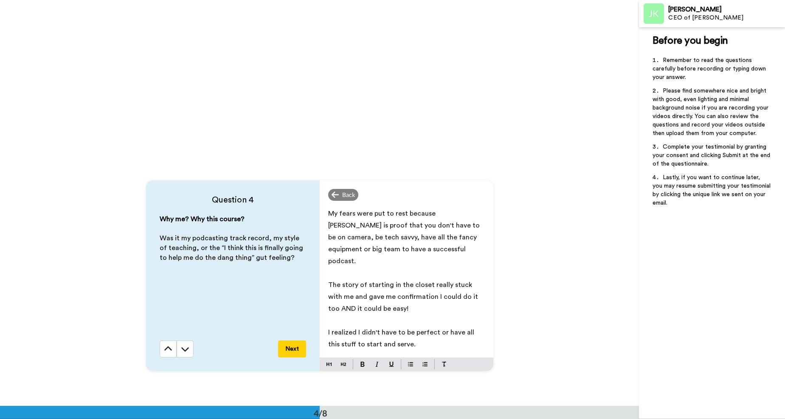
scroll to position [1208, 0]
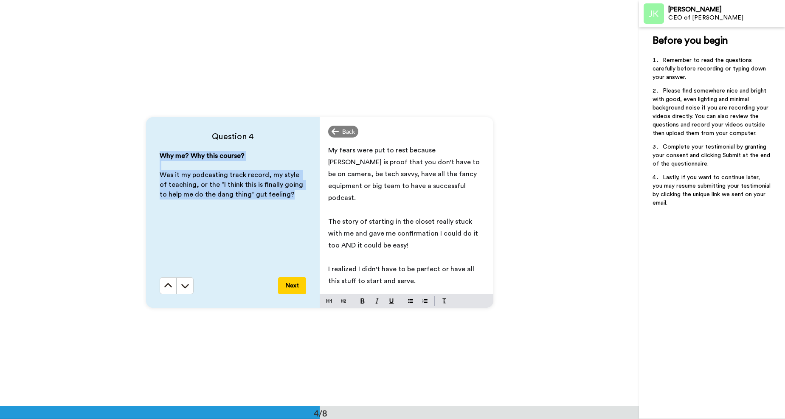
drag, startPoint x: 157, startPoint y: 154, endPoint x: 278, endPoint y: 196, distance: 128.1
click at [278, 196] on div "Why me? Why this course? ﻿ Was it my podcasting track record, my style of teach…" at bounding box center [233, 214] width 146 height 126
copy div "Why me? Why this course? ﻿ Was it my podcasting track record, my style of teach…"
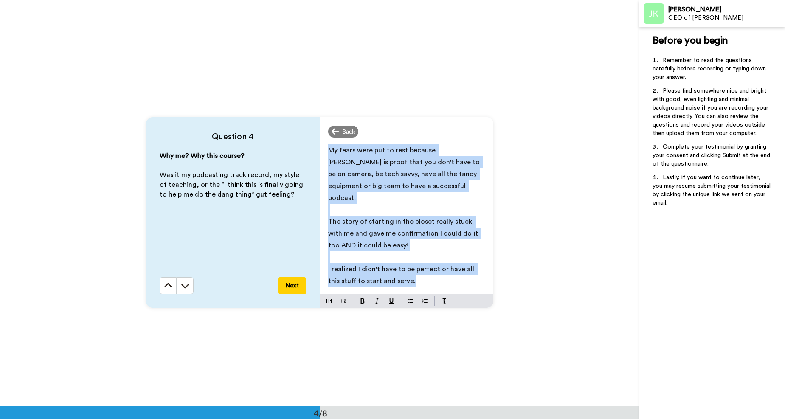
drag, startPoint x: 325, startPoint y: 150, endPoint x: 426, endPoint y: 277, distance: 162.5
click at [426, 277] on div "My fears were put to rest because [PERSON_NAME] is proof that you don't have to…" at bounding box center [406, 217] width 174 height 153
copy div "My fears were put to rest because [PERSON_NAME] is proof that you don't have to…"
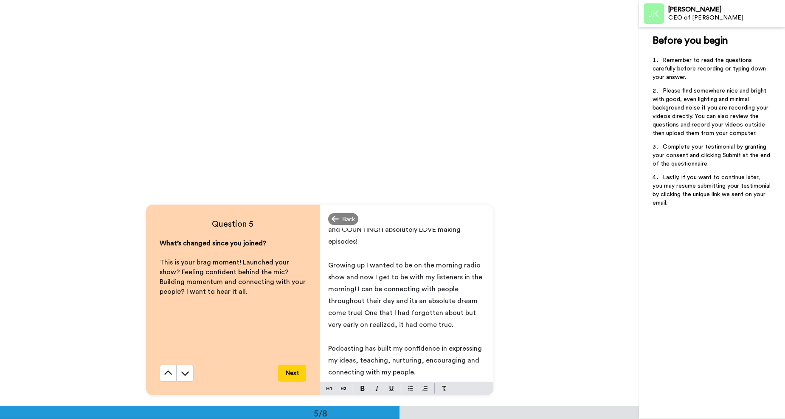
scroll to position [1661, 0]
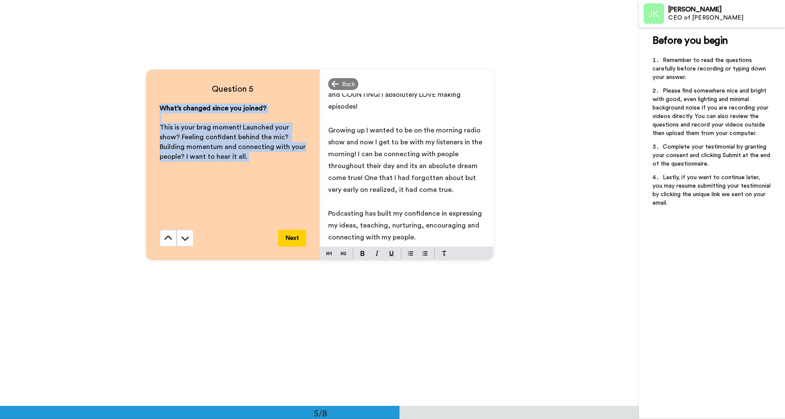
drag, startPoint x: 158, startPoint y: 108, endPoint x: 256, endPoint y: 165, distance: 113.5
click at [256, 165] on div "What’s changed since you joined? ﻿ This is your brag moment! Launched your show…" at bounding box center [233, 167] width 146 height 126
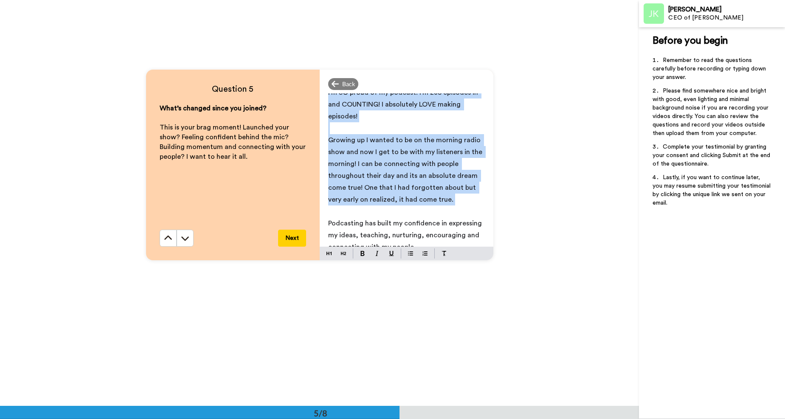
scroll to position [20, 0]
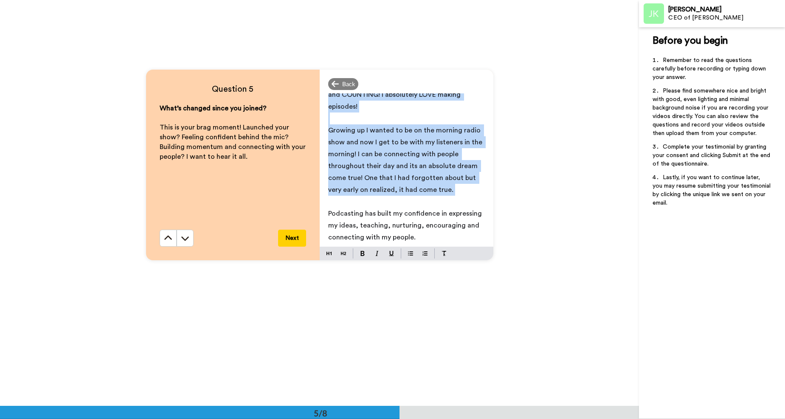
drag, startPoint x: 325, startPoint y: 102, endPoint x: 425, endPoint y: 235, distance: 166.3
click at [425, 235] on div "I'm SO proud of my podcast! I'm 238 episodes in and COUNTING! I absolutely LOVE…" at bounding box center [406, 169] width 174 height 153
click at [432, 239] on p "Podcasting has built my confidence in expressing my ideas, teaching, nurturing,…" at bounding box center [406, 225] width 157 height 36
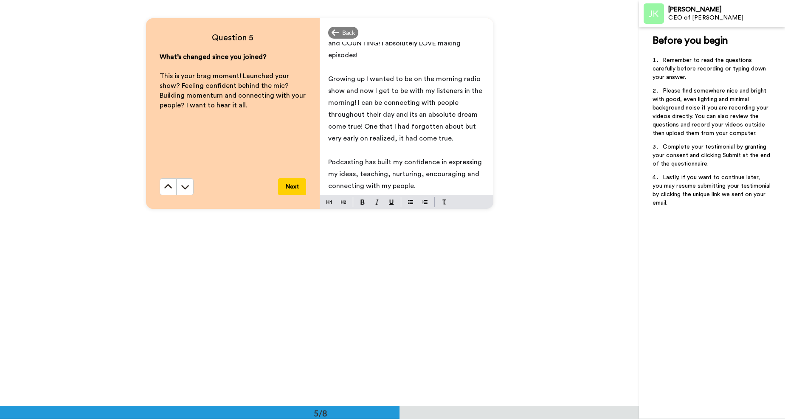
scroll to position [1712, 0]
click at [407, 189] on span "Podcasting has built my confidence in expressing my ideas, teaching, nurturing,…" at bounding box center [405, 174] width 155 height 31
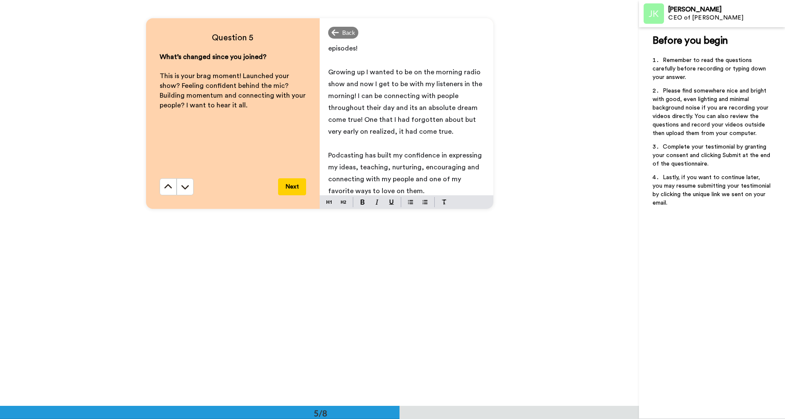
click at [412, 179] on span "Podcasting has built my confidence in expressing my ideas, teaching, nurturing,…" at bounding box center [405, 173] width 155 height 42
drag, startPoint x: 410, startPoint y: 179, endPoint x: 413, endPoint y: 189, distance: 10.3
click at [413, 189] on span "Podcasting has built my confidence in expressing my ideas, teaching, nurturing,…" at bounding box center [405, 173] width 155 height 42
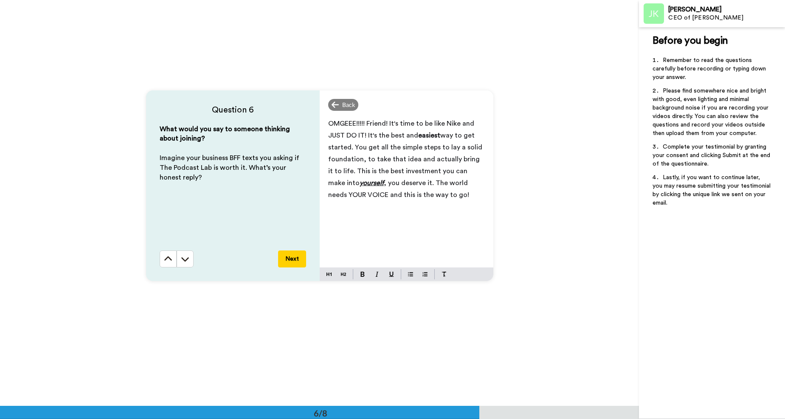
scroll to position [2044, 0]
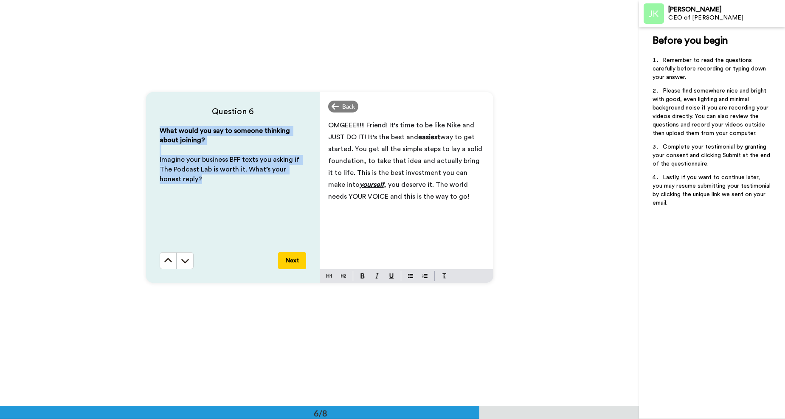
drag, startPoint x: 157, startPoint y: 131, endPoint x: 196, endPoint y: 185, distance: 67.2
click at [196, 185] on div "What would you say to someone thinking about joining? ﻿ Imagine your business B…" at bounding box center [233, 189] width 146 height 126
drag, startPoint x: 325, startPoint y: 126, endPoint x: 426, endPoint y: 202, distance: 126.4
click at [426, 202] on div "OMGEEE!!!!! Friend! It's time to be like Nike and JUST DO IT! It's the best and…" at bounding box center [406, 192] width 174 height 153
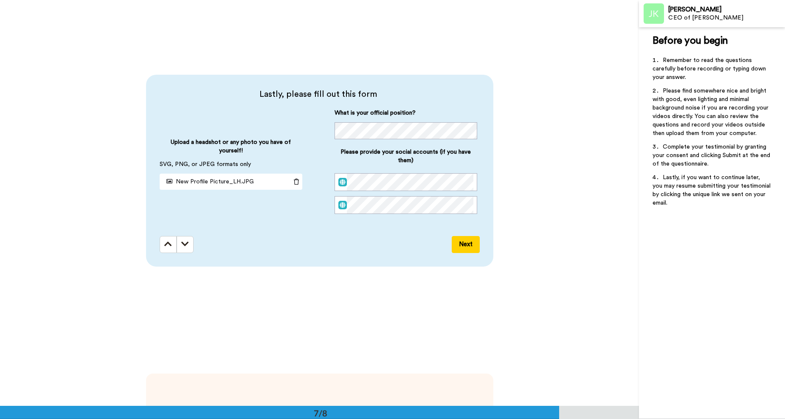
scroll to position [0, 104]
drag, startPoint x: 404, startPoint y: 168, endPoint x: 482, endPoint y: 134, distance: 85.5
click at [482, 134] on div "Lastly, please fill out this form Upload a headshot or any photo you have of yo…" at bounding box center [319, 171] width 347 height 192
drag, startPoint x: 333, startPoint y: 114, endPoint x: 417, endPoint y: 114, distance: 84.0
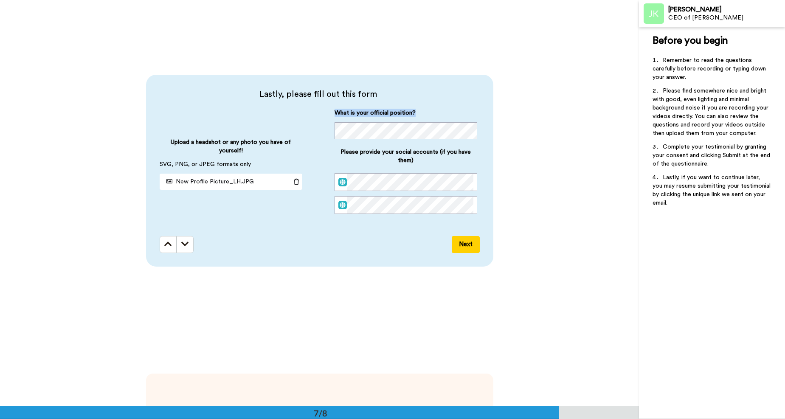
click at [417, 114] on div "What is your official position?" at bounding box center [405, 124] width 143 height 31
click at [467, 248] on button "Next" at bounding box center [465, 244] width 28 height 17
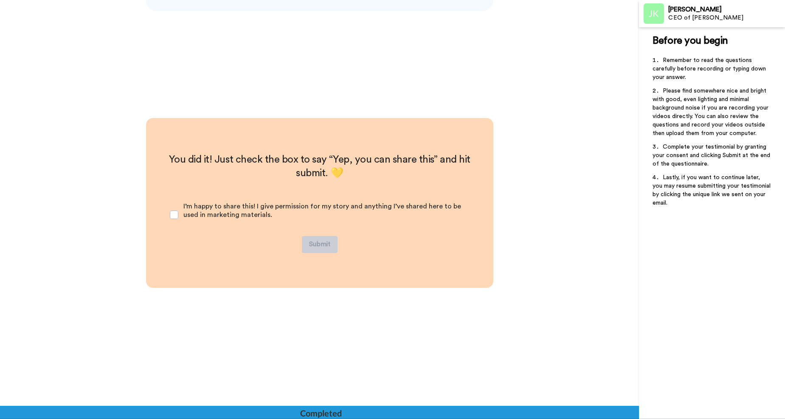
scroll to position [2722, 0]
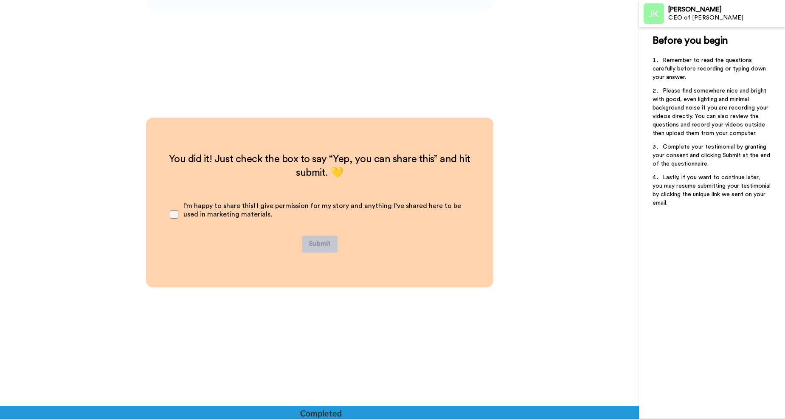
click at [170, 215] on span at bounding box center [174, 214] width 8 height 8
click at [314, 244] on button "Submit" at bounding box center [320, 243] width 36 height 17
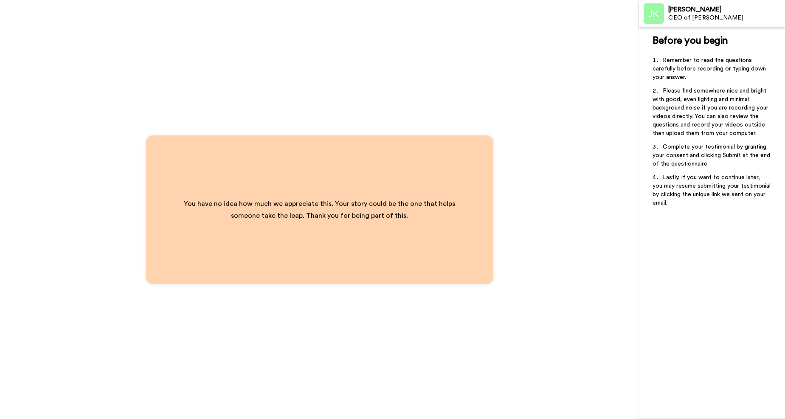
click at [702, 187] on span "Lastly, if you want to continue later, you may resume submitting your testimoni…" at bounding box center [712, 189] width 120 height 31
